Goal: Complete application form: Complete application form

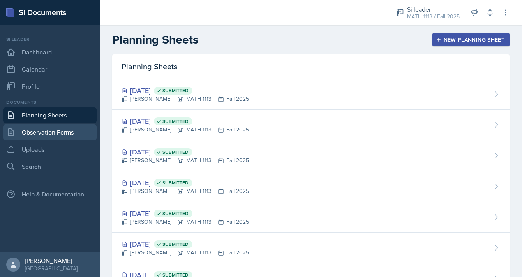
click at [35, 136] on link "Observation Forms" at bounding box center [49, 133] width 93 height 16
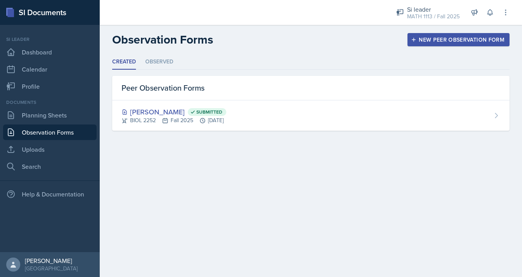
click at [419, 37] on div "New Peer Observation Form" at bounding box center [458, 40] width 92 height 6
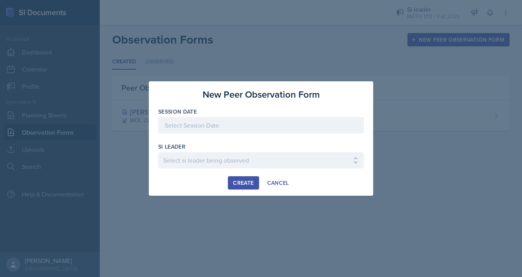
click at [232, 128] on div at bounding box center [261, 125] width 206 height 16
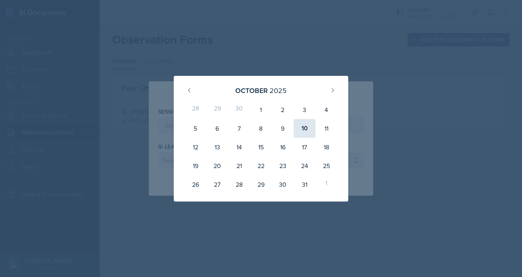
click at [301, 130] on div "10" at bounding box center [305, 128] width 22 height 19
type input "[DATE]"
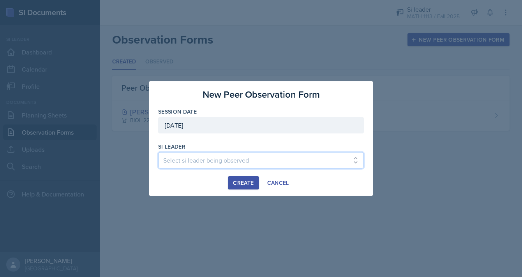
click at [240, 159] on select "Select si leader being observed [PERSON_NAME] / PSYC 2500 / The Phantoms of The…" at bounding box center [261, 160] width 206 height 16
select select "de1b48b2-187c-4b1d-a49a-02f0dc7ba65c"
click at [158, 152] on select "Select si leader being observed [PERSON_NAME] / PSYC 2500 / The Phantoms of The…" at bounding box center [261, 160] width 206 height 16
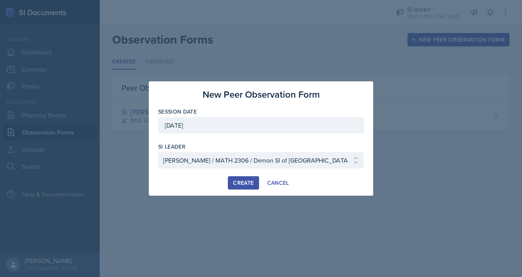
click at [233, 181] on div "Create" at bounding box center [243, 183] width 21 height 6
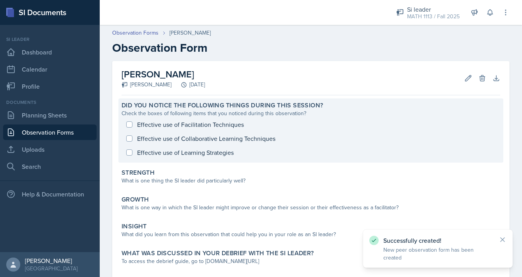
click at [130, 121] on div "Effective use of Facilitation Techniques Effective use of Collaborative Learnin…" at bounding box center [310, 139] width 379 height 42
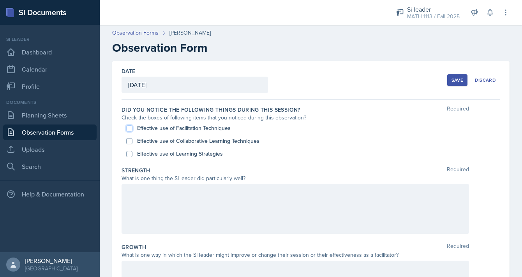
click at [130, 127] on input "Effective use of Facilitation Techniques" at bounding box center [129, 128] width 6 height 6
checkbox input "true"
click at [130, 141] on input "Effective use of Collaborative Learning Techniques" at bounding box center [129, 141] width 6 height 6
checkbox input "true"
click at [130, 152] on input "Effective use of Learning Strategies" at bounding box center [129, 154] width 6 height 6
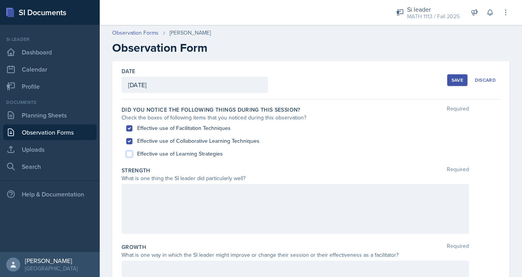
checkbox input "true"
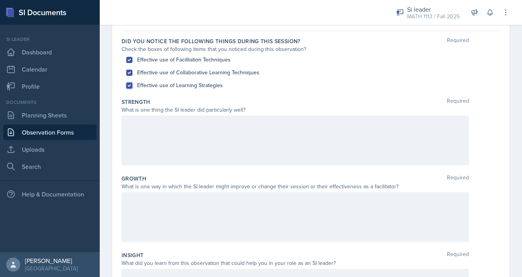
scroll to position [72, 0]
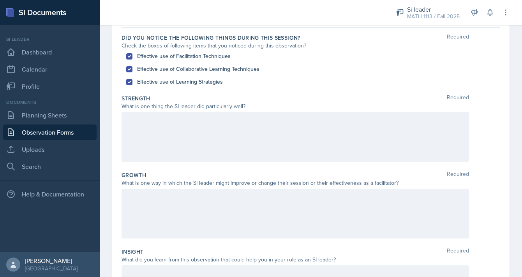
click at [141, 131] on div at bounding box center [294, 137] width 347 height 50
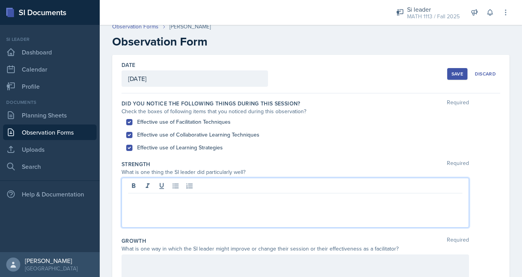
scroll to position [0, 0]
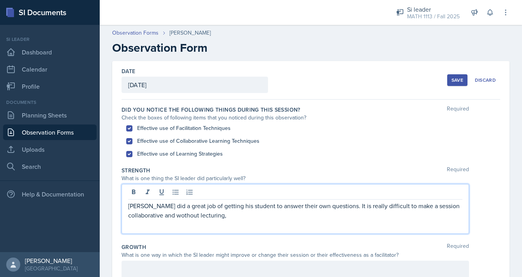
click at [184, 216] on p "[PERSON_NAME] did a great job of getting his student to answer their own questi…" at bounding box center [295, 210] width 334 height 19
click at [255, 217] on p "[PERSON_NAME] did a great job of getting his student to answer their own questi…" at bounding box center [295, 210] width 334 height 19
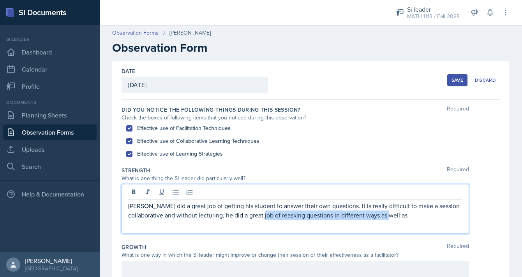
drag, startPoint x: 407, startPoint y: 215, endPoint x: 282, endPoint y: 216, distance: 124.6
click at [282, 216] on p "[PERSON_NAME] did a great job of getting his student to answer their own questi…" at bounding box center [295, 210] width 334 height 19
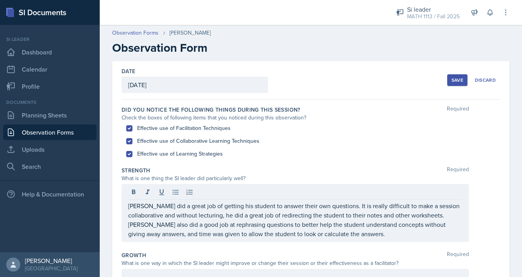
click at [249, 170] on div "Strength Required" at bounding box center [310, 171] width 379 height 8
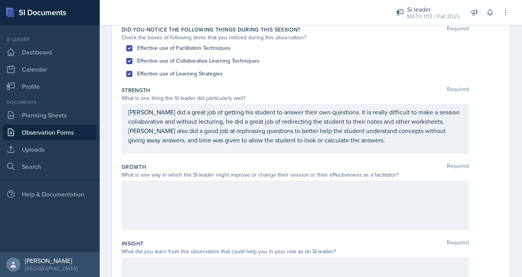
scroll to position [90, 0]
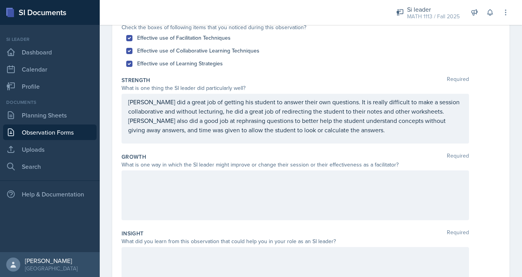
click at [246, 186] on div at bounding box center [294, 196] width 347 height 50
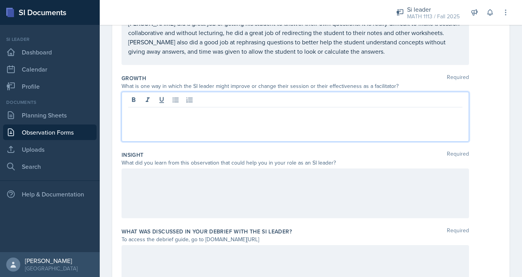
scroll to position [167, 0]
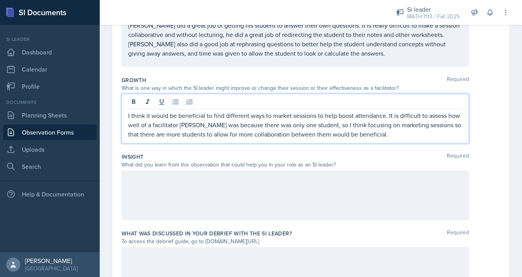
click at [251, 203] on div at bounding box center [294, 196] width 347 height 50
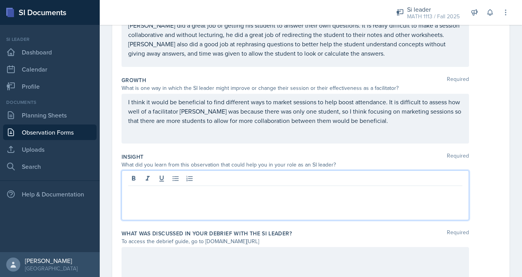
scroll to position [181, 0]
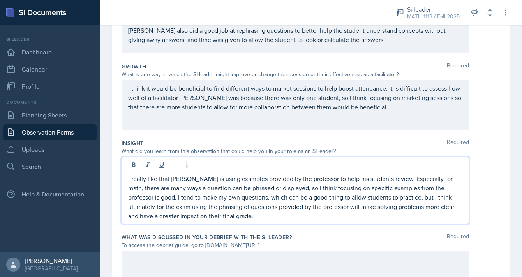
click at [202, 240] on label "What was discussed in your debrief with the SI Leader?" at bounding box center [206, 238] width 170 height 8
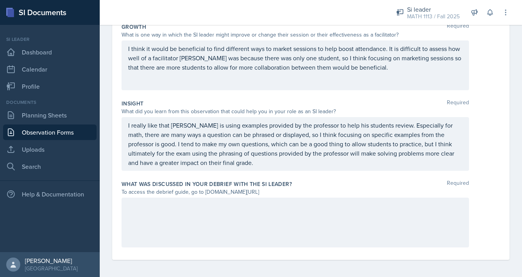
scroll to position [222, 0]
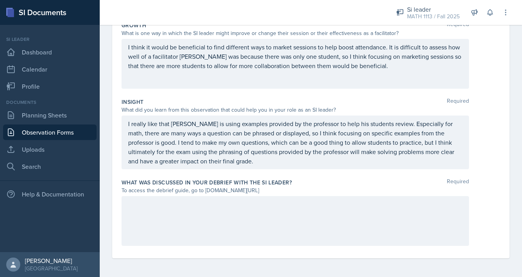
click at [242, 215] on div at bounding box center [294, 221] width 347 height 50
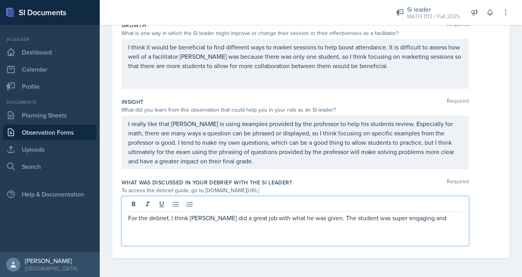
click at [377, 218] on p "For the debrief, I think [PERSON_NAME] did a great job with what he was given. …" at bounding box center [295, 217] width 334 height 9
click at [422, 220] on p "For the debrief, I think [PERSON_NAME] did a great job with what he was given. …" at bounding box center [295, 217] width 334 height 9
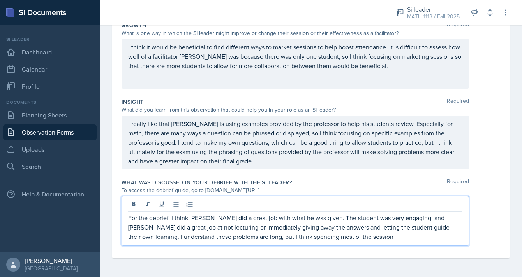
click at [267, 238] on p "For the debrief, I think [PERSON_NAME] did a great job with what he was given. …" at bounding box center [295, 227] width 334 height 28
click at [335, 235] on p "For the debrief, I think [PERSON_NAME] did a great job with what he was given. …" at bounding box center [295, 227] width 334 height 28
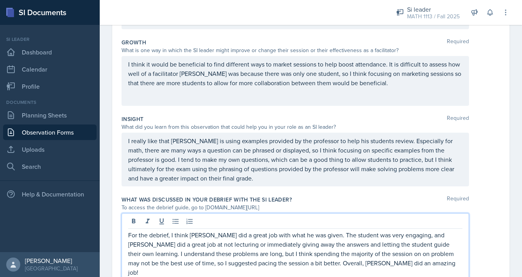
scroll to position [200, 0]
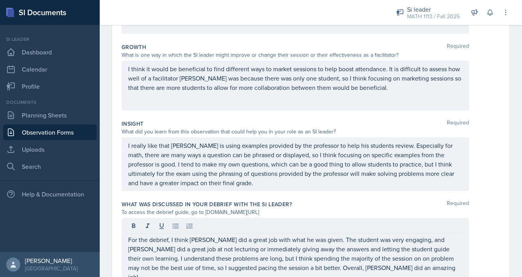
click at [377, 93] on div "I think it would be beneficial to find different ways to market sessions to hel…" at bounding box center [294, 86] width 347 height 50
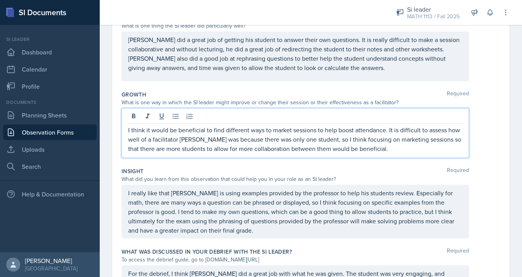
scroll to position [151, 0]
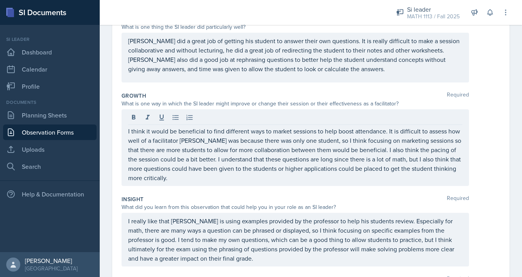
click at [343, 197] on div "Insight Required" at bounding box center [310, 199] width 379 height 8
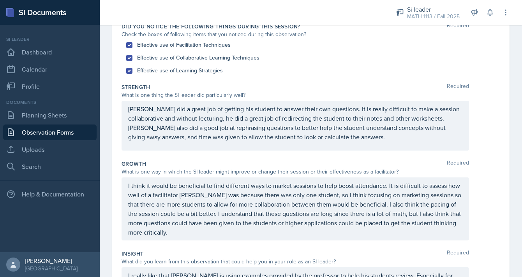
scroll to position [0, 0]
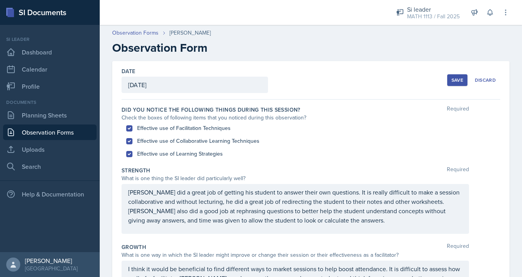
click at [456, 79] on div "Save" at bounding box center [457, 80] width 12 height 6
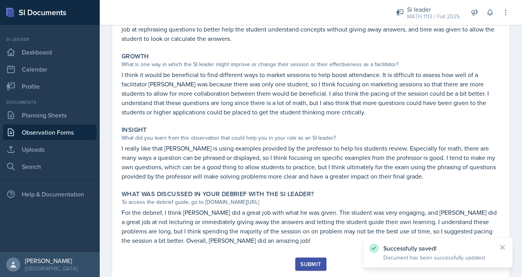
scroll to position [202, 0]
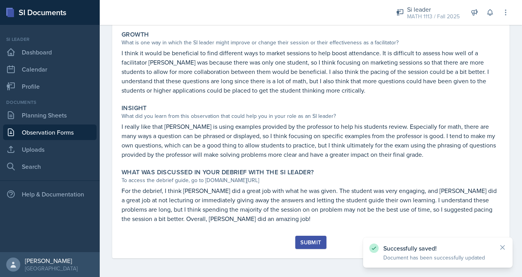
click at [302, 241] on div "Submit" at bounding box center [310, 242] width 21 height 6
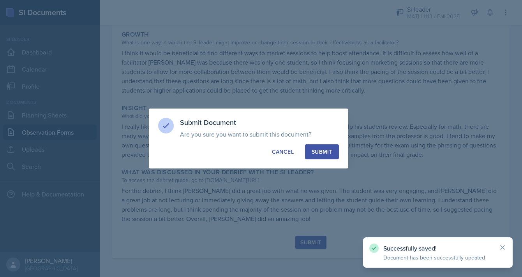
click at [328, 151] on div "Submit" at bounding box center [322, 152] width 21 height 8
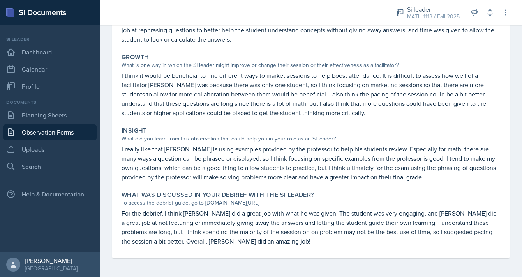
scroll to position [0, 0]
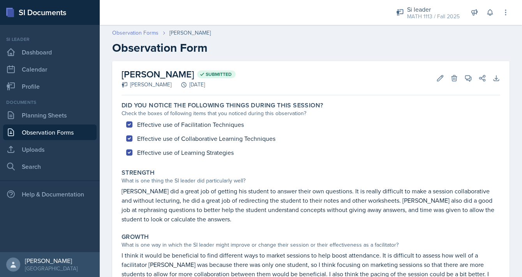
click at [116, 36] on link "Observation Forms" at bounding box center [135, 33] width 46 height 8
